Goal: Task Accomplishment & Management: Use online tool/utility

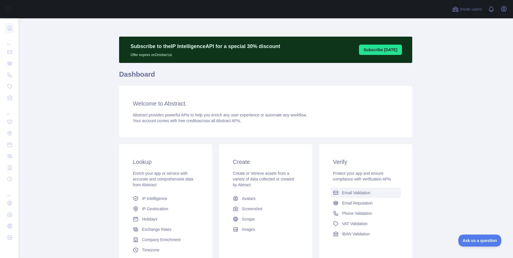
click at [354, 192] on span "Email Validation" at bounding box center [356, 193] width 28 height 6
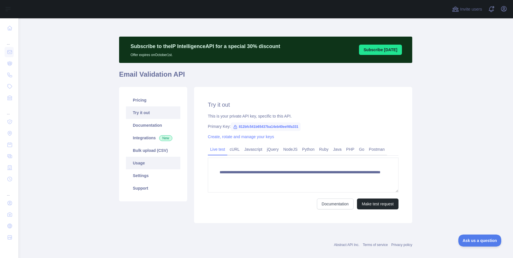
click at [144, 161] on link "Usage" at bounding box center [153, 163] width 54 height 13
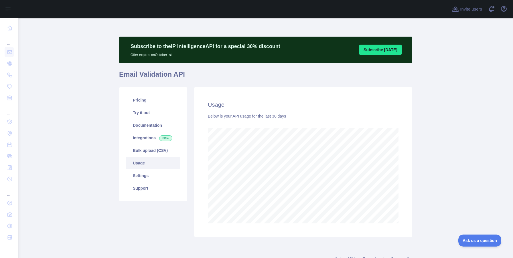
scroll to position [240, 495]
click at [149, 104] on link "Pricing" at bounding box center [153, 100] width 54 height 13
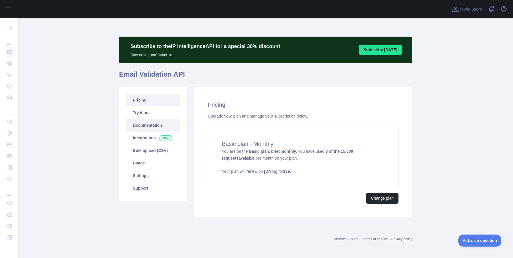
click at [165, 129] on link "Documentation" at bounding box center [153, 125] width 54 height 13
click at [153, 159] on link "Usage" at bounding box center [153, 163] width 54 height 13
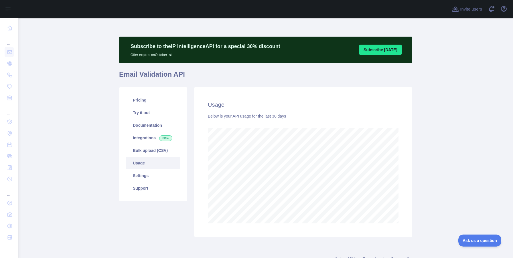
scroll to position [240, 495]
click at [144, 153] on link "Bulk upload (CSV)" at bounding box center [153, 150] width 54 height 13
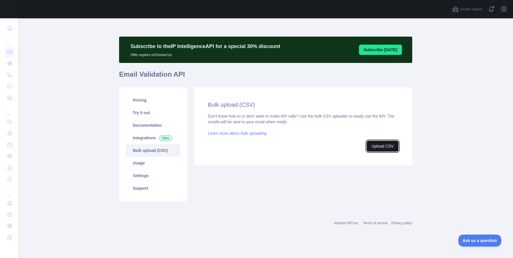
click at [382, 148] on button "Upload CSV" at bounding box center [383, 146] width 32 height 11
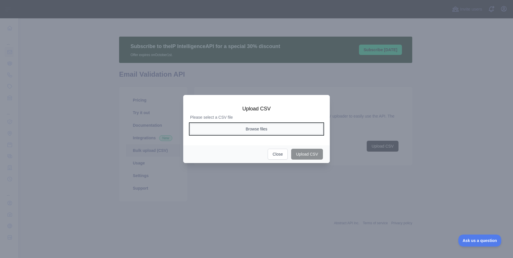
click at [256, 131] on button "Browse files" at bounding box center [256, 129] width 133 height 11
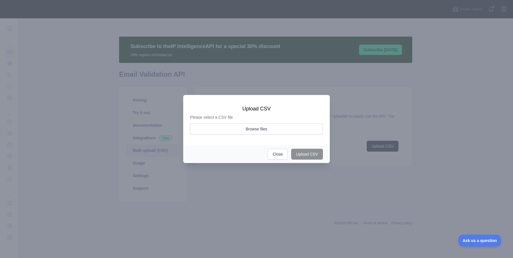
click at [235, 137] on aside "Browse files" at bounding box center [256, 131] width 133 height 14
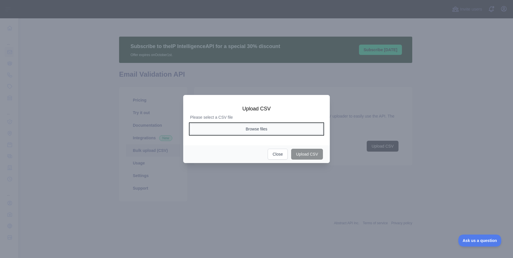
click at [235, 131] on button "Browse files" at bounding box center [256, 129] width 133 height 11
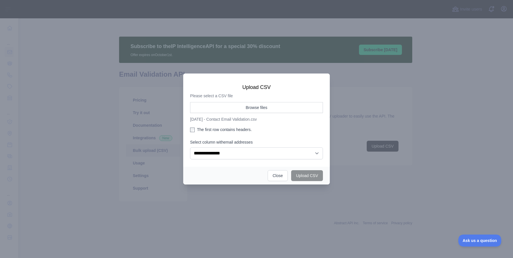
click at [258, 145] on div "**********" at bounding box center [256, 149] width 133 height 20
click at [243, 148] on select "**********" at bounding box center [256, 153] width 133 height 12
select select "*"
click at [190, 147] on select "**********" at bounding box center [256, 153] width 133 height 12
click at [278, 180] on button "Close" at bounding box center [278, 175] width 20 height 11
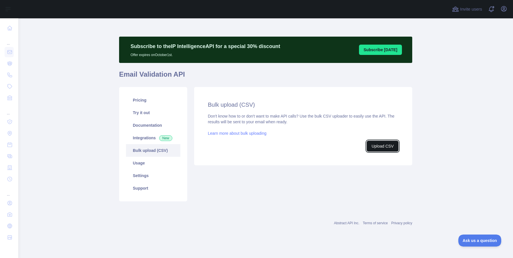
click at [377, 147] on button "Upload CSV" at bounding box center [383, 146] width 32 height 11
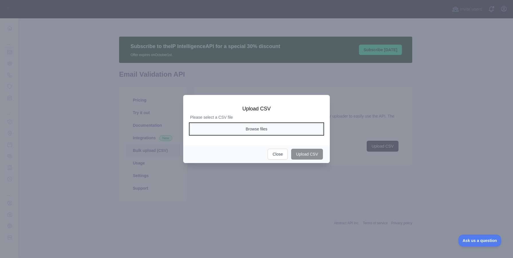
click at [246, 128] on button "Browse files" at bounding box center [256, 129] width 133 height 11
select select "*"
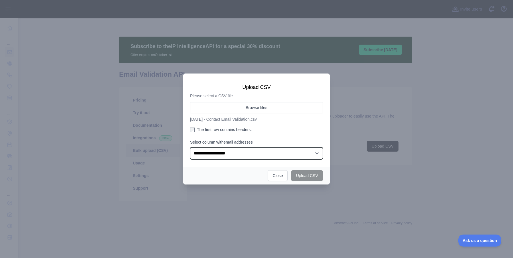
click at [277, 159] on select "**********" at bounding box center [256, 153] width 133 height 12
click at [190, 147] on select "**********" at bounding box center [256, 153] width 133 height 12
click at [235, 134] on div "The first row contains headers." at bounding box center [256, 131] width 133 height 8
click at [234, 129] on label "The first row contains headers." at bounding box center [256, 130] width 133 height 6
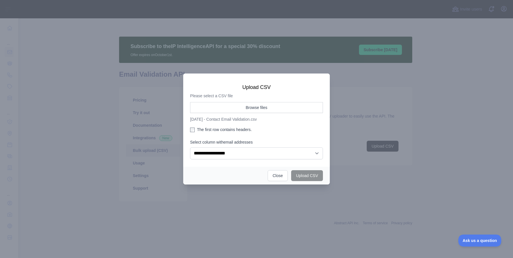
click at [287, 132] on label "The first row contains headers." at bounding box center [256, 130] width 133 height 6
click at [303, 186] on div at bounding box center [256, 129] width 513 height 258
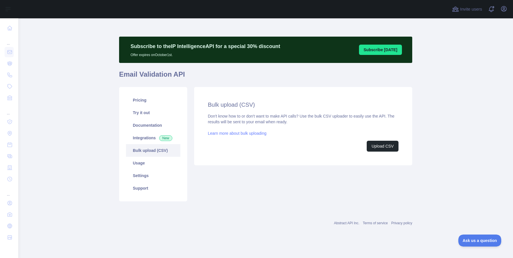
click at [366, 155] on div "Bulk upload (CSV) Don't know how to or don't want to make API calls? Use the bu…" at bounding box center [303, 126] width 218 height 78
click at [372, 150] on button "Upload CSV" at bounding box center [383, 146] width 32 height 11
click at [373, 148] on button "Upload CSV" at bounding box center [383, 146] width 32 height 11
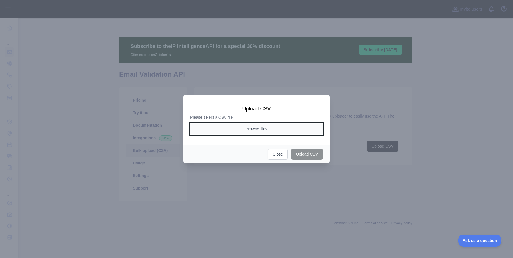
click at [240, 133] on button "Browse files" at bounding box center [256, 129] width 133 height 11
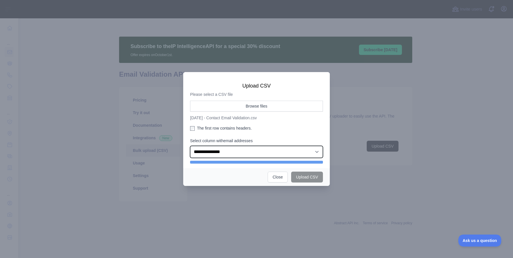
click at [223, 153] on select "**********" at bounding box center [256, 152] width 133 height 12
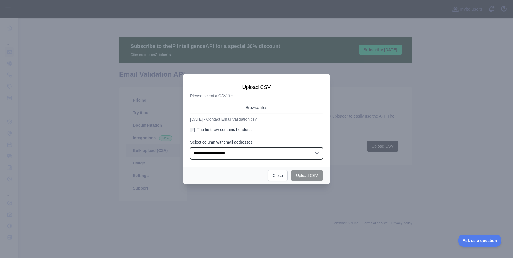
click at [190, 147] on select "**********" at bounding box center [256, 153] width 133 height 12
click at [222, 155] on select "**********" at bounding box center [256, 153] width 133 height 12
click at [190, 147] on select "**********" at bounding box center [256, 153] width 133 height 12
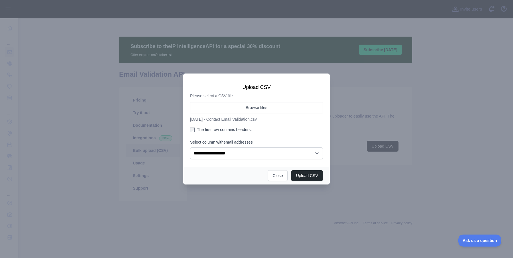
click at [231, 170] on div "Upload CSV Close" at bounding box center [256, 176] width 147 height 18
click at [308, 176] on button "Upload CSV" at bounding box center [307, 175] width 32 height 11
select select "**"
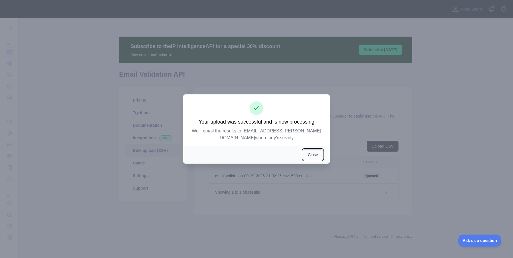
click at [311, 154] on button "Close" at bounding box center [313, 154] width 20 height 11
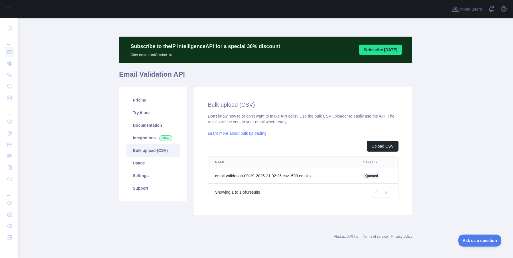
click at [289, 180] on td "email-validation-09-29-2025-21:02:26.csv - 599 email s" at bounding box center [282, 175] width 148 height 15
click at [289, 174] on td "email-validation-09-29-2025-21:02:26.csv - 599 email s" at bounding box center [282, 175] width 148 height 15
click at [387, 189] on link "Next" at bounding box center [386, 192] width 10 height 10
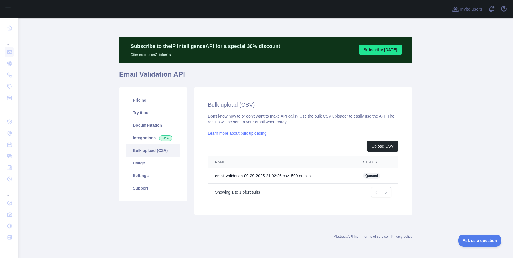
click at [510, 9] on div "Invite users View notifications Open user menu" at bounding box center [265, 9] width 495 height 18
click at [508, 9] on button "Open user menu" at bounding box center [503, 8] width 9 height 9
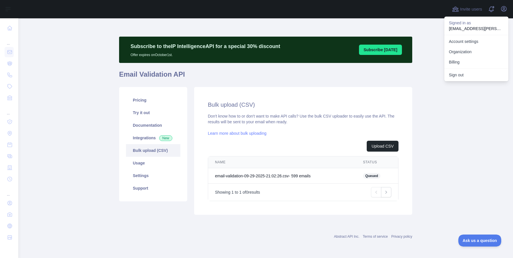
click at [477, 28] on p "allie.cox@rspoles.com" at bounding box center [476, 29] width 55 height 6
copy p "allie.cox@rspoles.com"
click at [459, 44] on link "Account settings" at bounding box center [476, 41] width 64 height 10
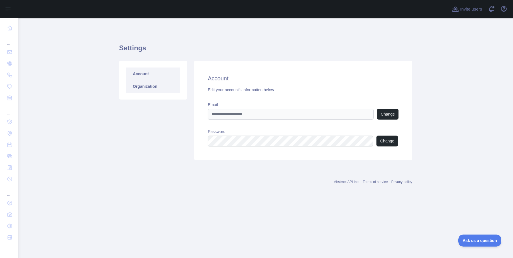
click at [153, 92] on link "Organization" at bounding box center [153, 86] width 54 height 13
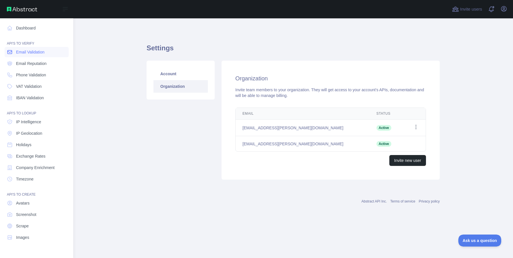
click at [24, 55] on span "Email Validation" at bounding box center [30, 52] width 28 height 6
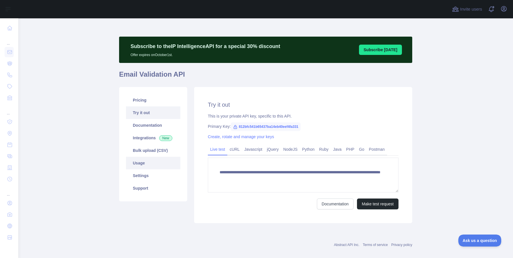
click at [157, 166] on link "Usage" at bounding box center [153, 163] width 54 height 13
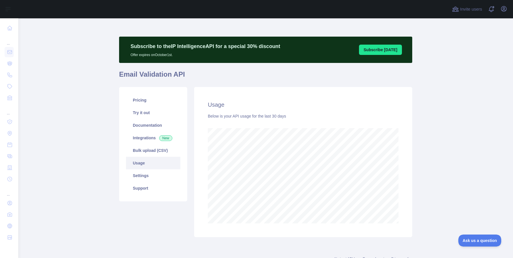
scroll to position [240, 495]
click at [159, 150] on link "Bulk upload (CSV)" at bounding box center [153, 150] width 54 height 13
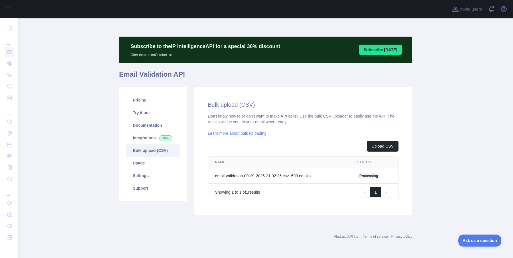
click at [370, 176] on span "Processing" at bounding box center [368, 176] width 23 height 6
click at [233, 190] on span "1" at bounding box center [233, 192] width 2 height 5
click at [369, 178] on span "Processing" at bounding box center [368, 176] width 23 height 6
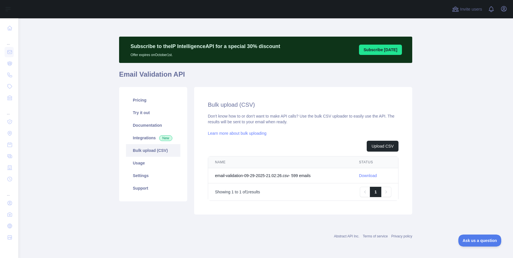
click at [365, 174] on link "Download" at bounding box center [368, 176] width 18 height 5
